Goal: Transaction & Acquisition: Purchase product/service

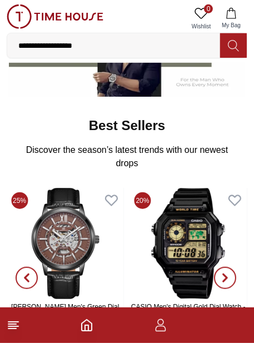
type input "**********"
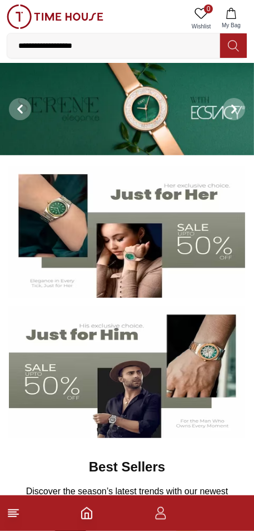
click at [122, 49] on input "**********" at bounding box center [113, 45] width 213 height 22
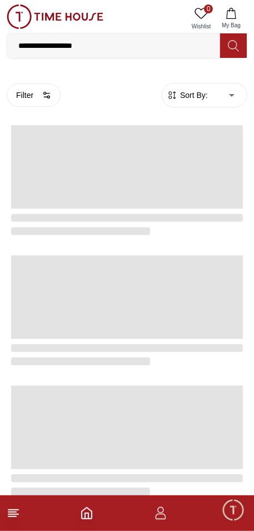
click at [138, 48] on input "**********" at bounding box center [113, 45] width 213 height 22
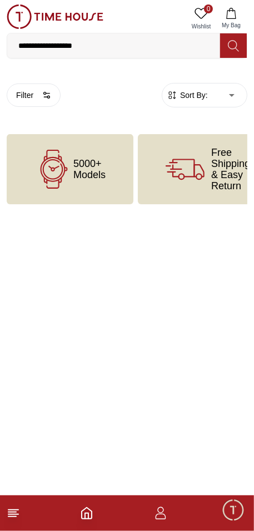
click at [100, 142] on div "5000+ Models" at bounding box center [70, 169] width 127 height 70
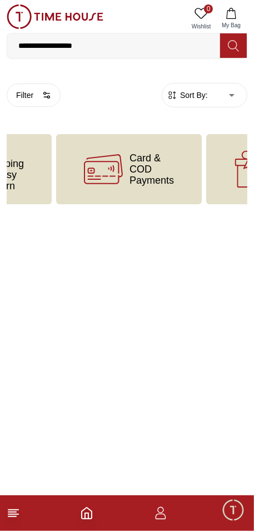
scroll to position [0, 227]
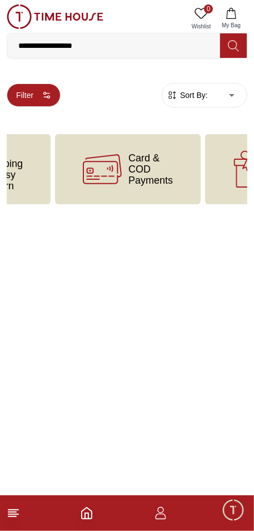
click at [44, 106] on button "Filter" at bounding box center [34, 94] width 54 height 23
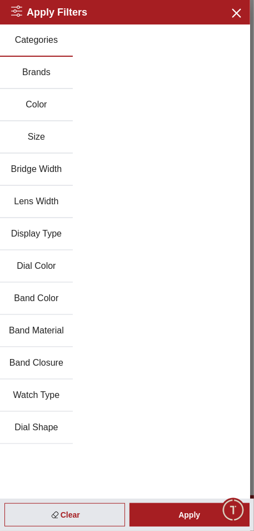
click at [28, 73] on button "Brands" at bounding box center [36, 73] width 73 height 32
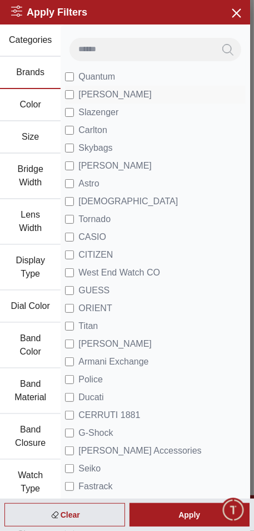
click at [86, 98] on span "[PERSON_NAME]" at bounding box center [114, 94] width 73 height 13
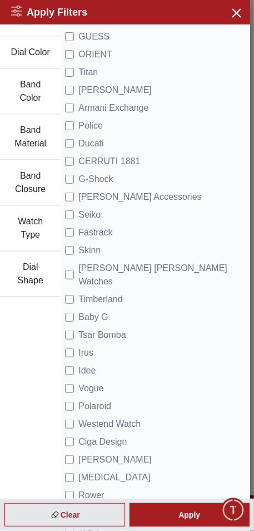
scroll to position [258, 0]
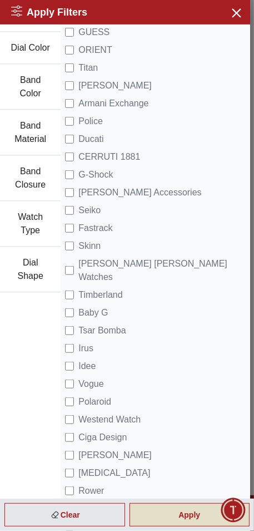
click at [201, 343] on div "Apply" at bounding box center [190, 514] width 121 height 23
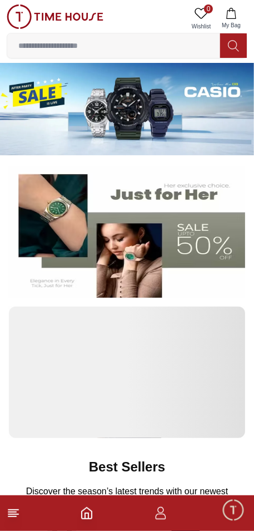
click at [87, 49] on input at bounding box center [113, 45] width 213 height 22
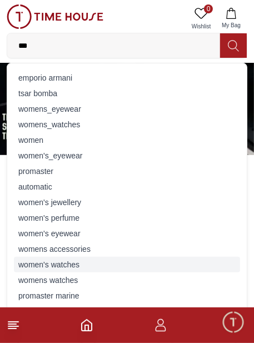
type input "***"
click at [59, 263] on div "women's watches" at bounding box center [127, 265] width 226 height 16
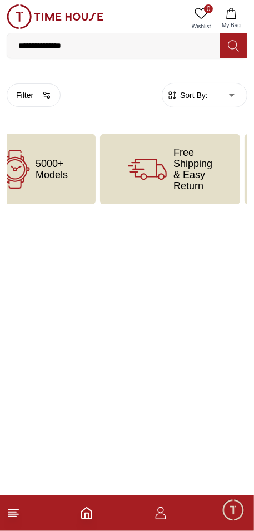
scroll to position [0, 36]
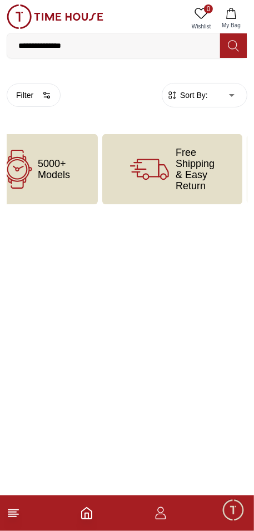
click at [87, 343] on icon "Home" at bounding box center [86, 512] width 13 height 13
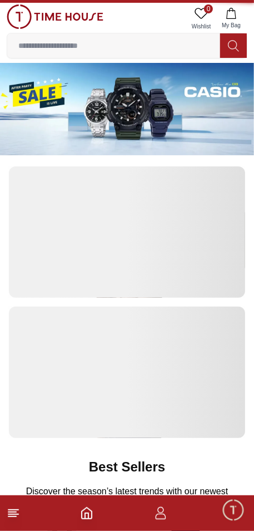
click at [157, 343] on icon "button" at bounding box center [160, 512] width 13 height 13
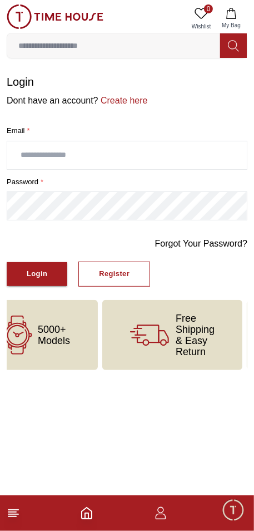
click at [82, 343] on icon "Home" at bounding box center [86, 512] width 13 height 13
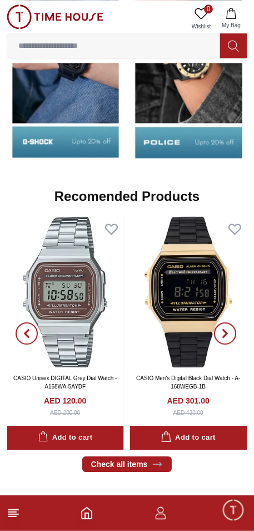
scroll to position [1246, 0]
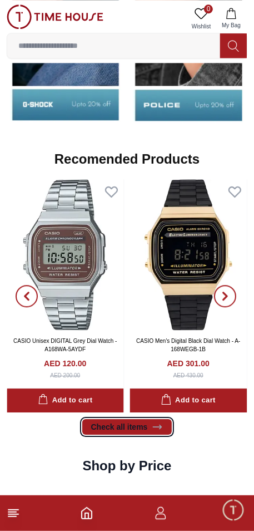
click at [148, 343] on link "Check all items" at bounding box center [127, 427] width 90 height 16
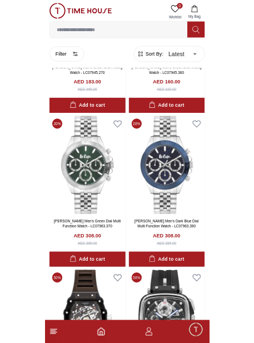
scroll to position [1138, 0]
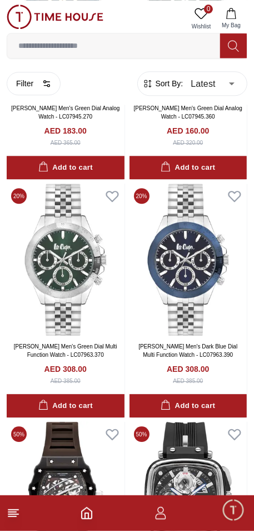
click at [34, 46] on input at bounding box center [113, 45] width 213 height 22
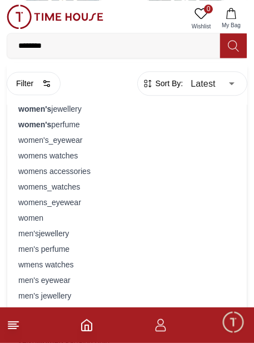
type input "**********"
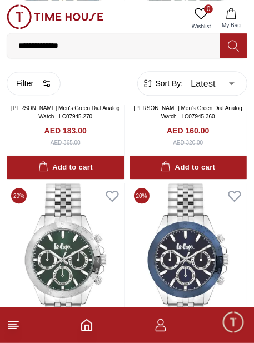
type input "******"
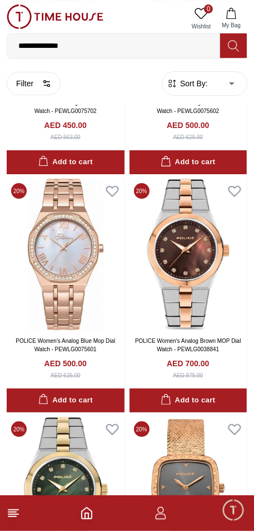
scroll to position [1619, 0]
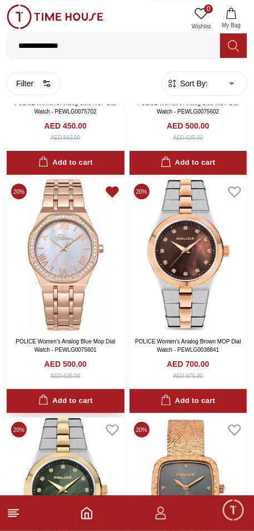
click at [106, 185] on icon at bounding box center [113, 192] width 16 height 16
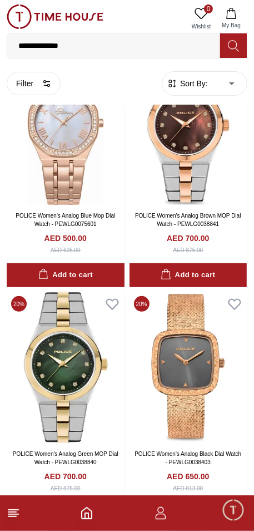
scroll to position [1747, 0]
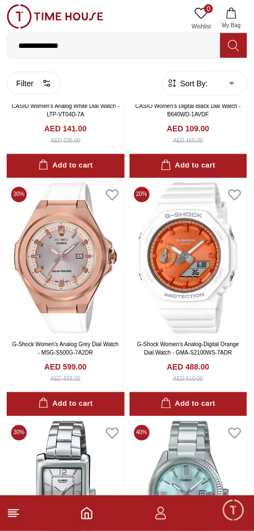
scroll to position [6135, 0]
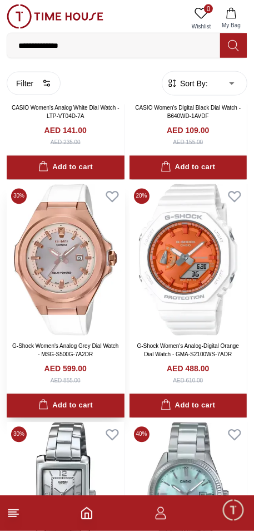
click at [102, 312] on img at bounding box center [66, 259] width 118 height 151
click at [80, 300] on img at bounding box center [66, 259] width 118 height 151
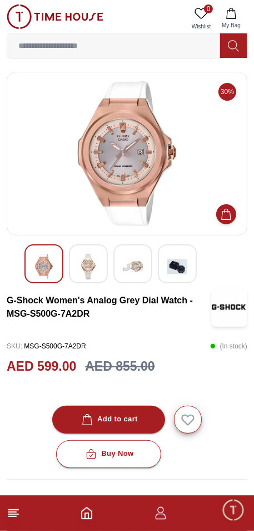
click at [97, 271] on img at bounding box center [88, 267] width 20 height 26
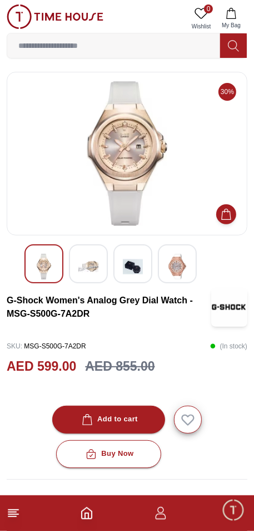
click at [186, 268] on img at bounding box center [177, 267] width 20 height 26
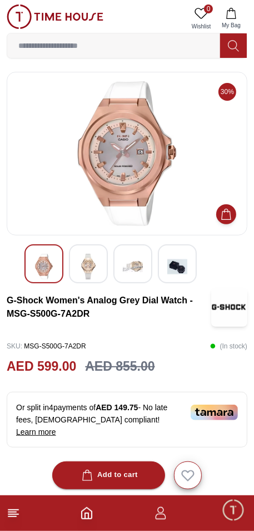
click at [189, 267] on div at bounding box center [177, 263] width 39 height 39
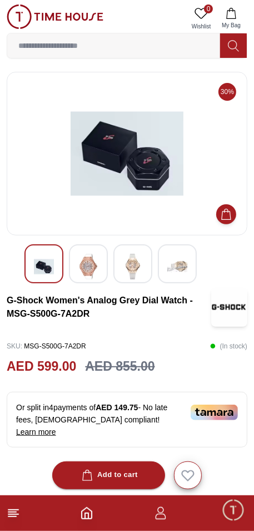
click at [160, 268] on div at bounding box center [177, 263] width 39 height 39
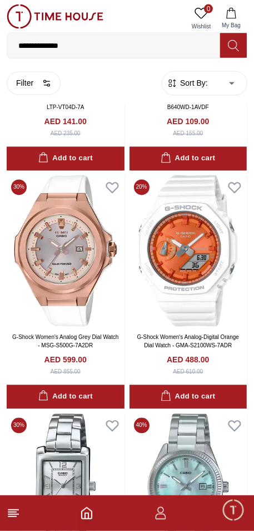
scroll to position [6125, 0]
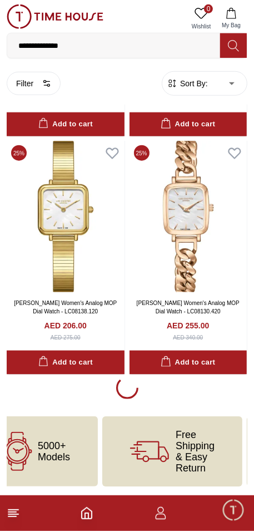
scroll to position [9278, 0]
